Goal: Navigation & Orientation: Find specific page/section

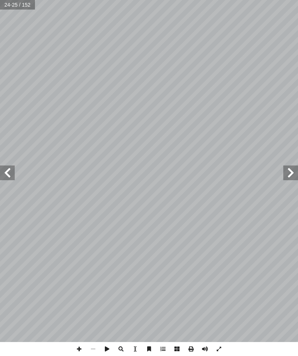
click at [289, 171] on span at bounding box center [290, 173] width 15 height 15
click at [293, 177] on span at bounding box center [290, 173] width 15 height 15
click at [5, 173] on span at bounding box center [7, 173] width 15 height 15
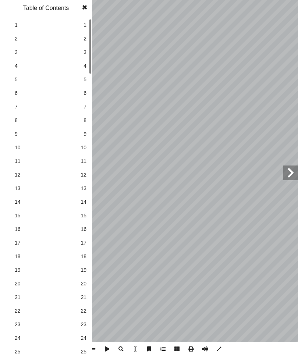
click at [287, 172] on span at bounding box center [290, 173] width 15 height 15
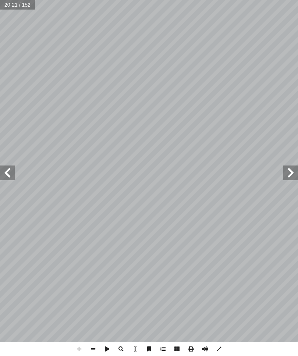
click at [12, 176] on span at bounding box center [7, 173] width 15 height 15
click at [288, 178] on span at bounding box center [290, 173] width 15 height 15
click at [13, 170] on span at bounding box center [7, 173] width 15 height 15
click at [13, 175] on span at bounding box center [7, 173] width 15 height 15
click at [10, 176] on span at bounding box center [7, 173] width 15 height 15
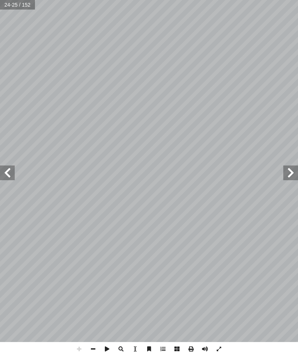
click at [10, 173] on span at bounding box center [7, 173] width 15 height 15
click at [298, 174] on span at bounding box center [290, 173] width 15 height 15
click at [288, 174] on span at bounding box center [290, 173] width 15 height 15
click at [10, 174] on span at bounding box center [7, 173] width 15 height 15
click at [295, 169] on span at bounding box center [290, 173] width 15 height 15
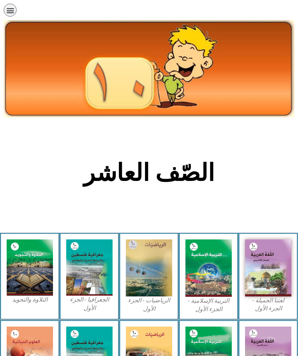
scroll to position [124, 0]
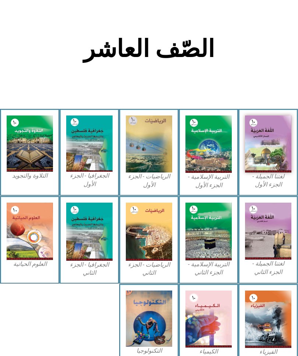
click at [277, 145] on img at bounding box center [268, 144] width 46 height 57
click at [268, 153] on img at bounding box center [268, 144] width 46 height 57
click at [271, 150] on img at bounding box center [268, 144] width 46 height 57
click at [270, 181] on figcaption "لغتنا الجميلة - الجزء الأول​" at bounding box center [268, 181] width 46 height 17
click at [284, 150] on img at bounding box center [268, 144] width 46 height 57
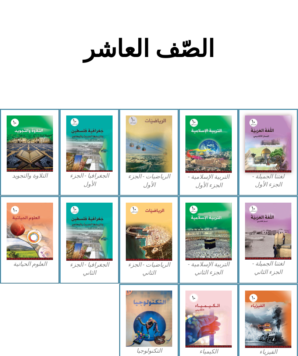
click at [274, 155] on img at bounding box center [268, 144] width 46 height 57
click at [282, 152] on img at bounding box center [268, 144] width 46 height 57
click at [277, 136] on img at bounding box center [268, 144] width 46 height 57
click at [275, 141] on img at bounding box center [268, 144] width 46 height 57
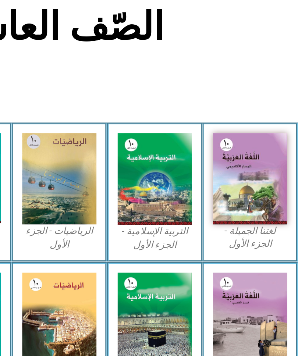
click at [245, 116] on img at bounding box center [268, 144] width 46 height 57
click at [245, 119] on img at bounding box center [268, 144] width 46 height 57
click at [245, 116] on img at bounding box center [268, 144] width 46 height 57
click at [245, 119] on img at bounding box center [268, 144] width 46 height 57
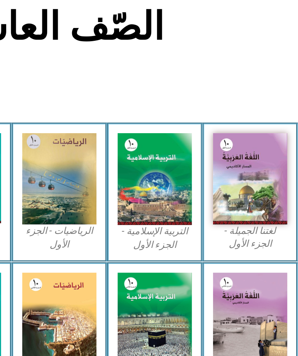
click at [245, 116] on img at bounding box center [268, 144] width 46 height 57
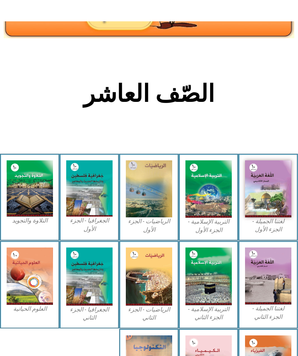
scroll to position [79, 0]
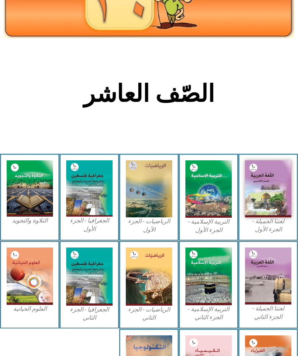
click at [286, 198] on img at bounding box center [268, 188] width 46 height 57
click at [277, 208] on img at bounding box center [268, 188] width 46 height 57
click at [278, 209] on img at bounding box center [268, 188] width 46 height 57
click at [277, 191] on img at bounding box center [268, 188] width 46 height 57
click at [278, 191] on img at bounding box center [268, 188] width 46 height 57
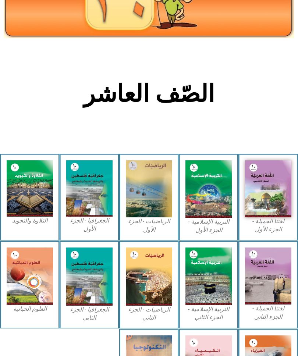
click at [269, 196] on img at bounding box center [268, 188] width 46 height 57
click at [263, 182] on img at bounding box center [268, 188] width 46 height 57
click at [259, 180] on img at bounding box center [268, 188] width 46 height 57
click at [269, 169] on img at bounding box center [268, 188] width 46 height 57
click at [259, 176] on img at bounding box center [268, 188] width 46 height 57
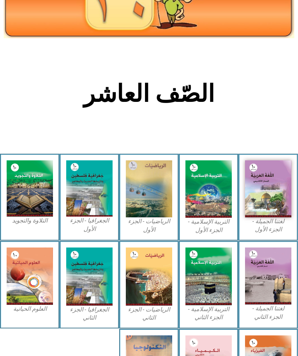
click at [260, 194] on img at bounding box center [268, 188] width 46 height 57
click at [259, 187] on img at bounding box center [268, 188] width 46 height 57
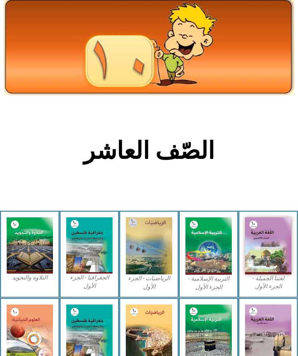
scroll to position [0, 0]
